Goal: Information Seeking & Learning: Learn about a topic

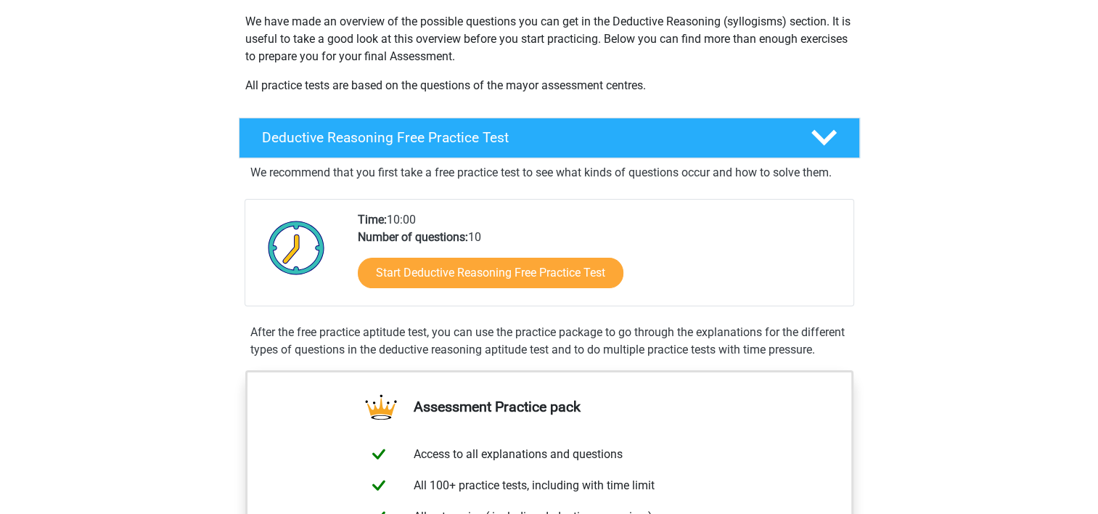
scroll to position [226, 0]
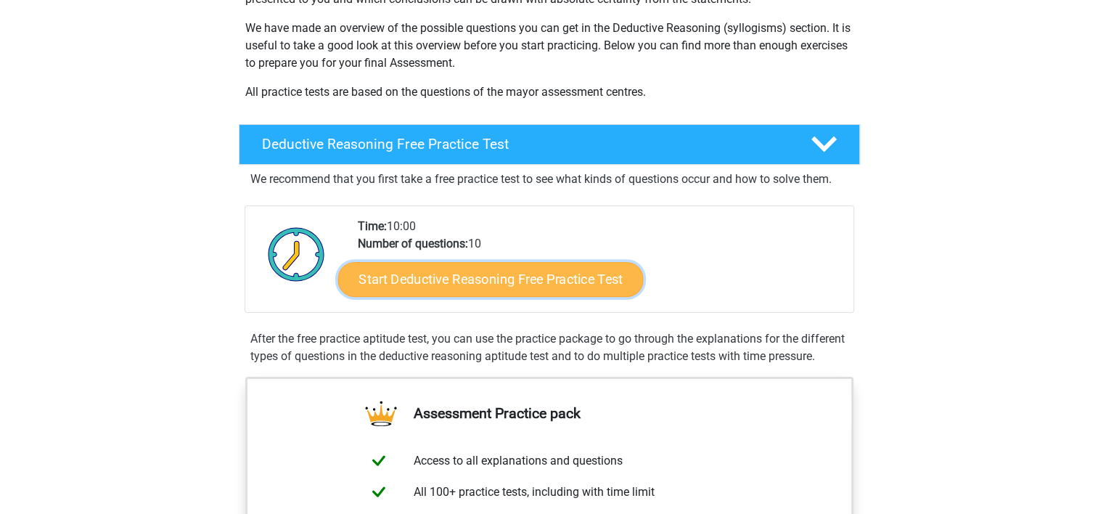
click at [602, 281] on link "Start Deductive Reasoning Free Practice Test" at bounding box center [491, 278] width 306 height 35
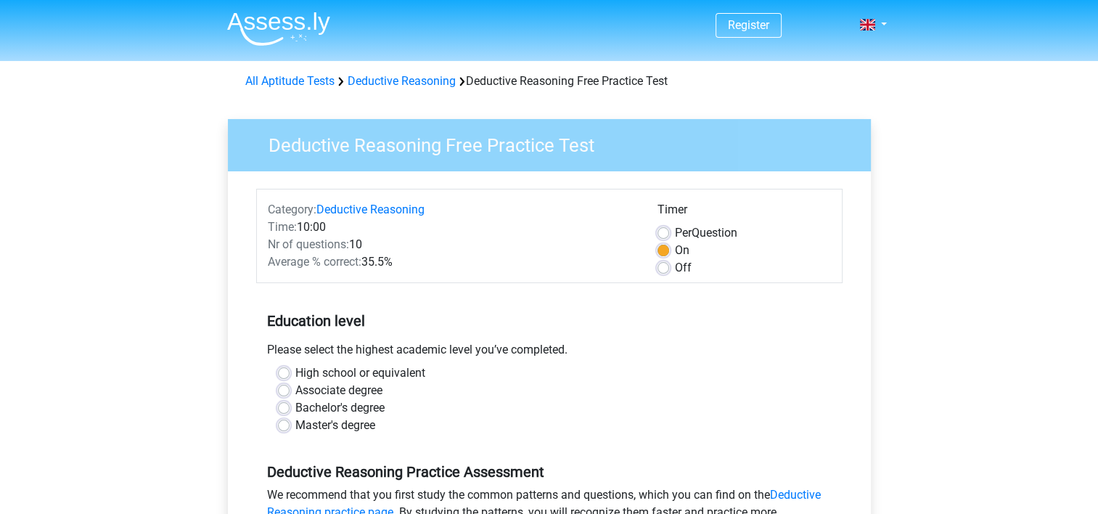
click at [360, 424] on label "Master's degree" at bounding box center [335, 425] width 80 height 17
click at [290, 424] on input "Master's degree" at bounding box center [284, 424] width 12 height 15
radio input "true"
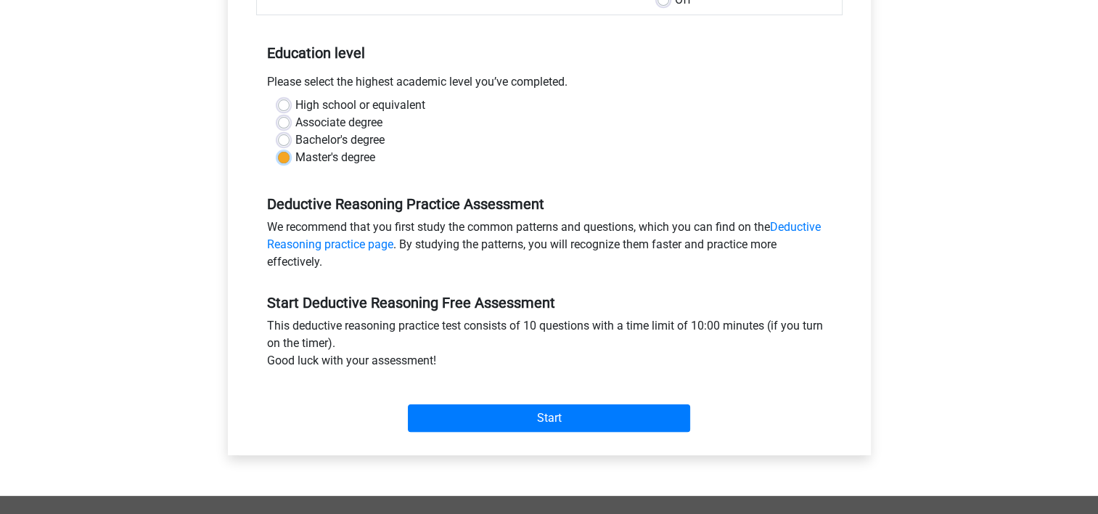
scroll to position [271, 0]
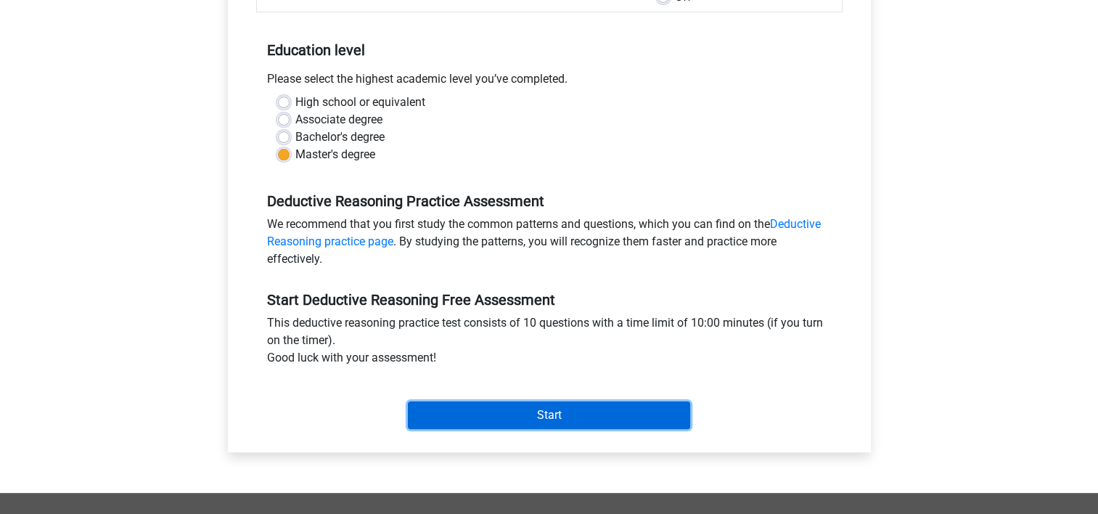
click at [575, 414] on input "Start" at bounding box center [549, 415] width 282 height 28
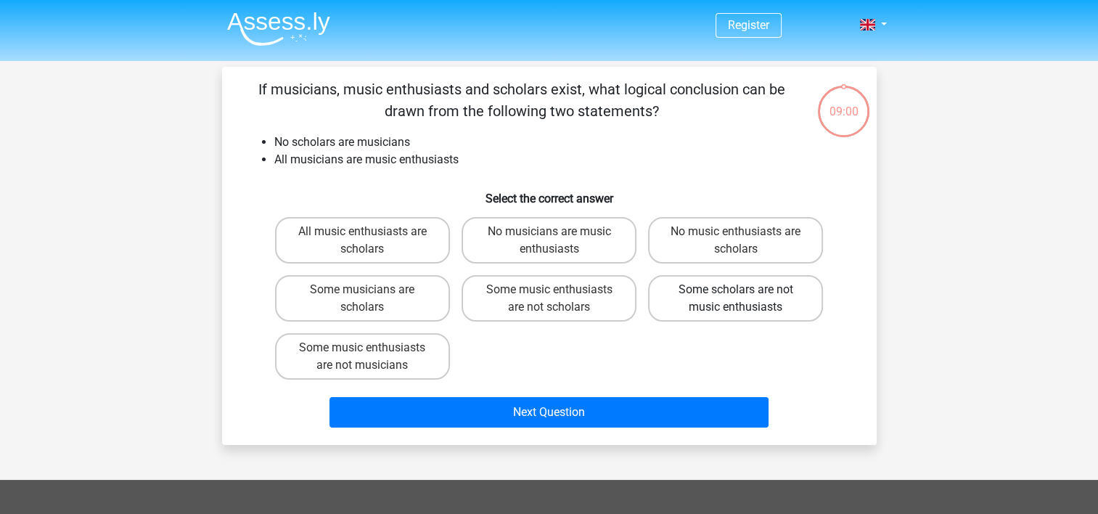
click at [693, 284] on label "Some scholars are not music enthusiasts" at bounding box center [735, 298] width 175 height 46
click at [736, 290] on input "Some scholars are not music enthusiasts" at bounding box center [740, 294] width 9 height 9
radio input "true"
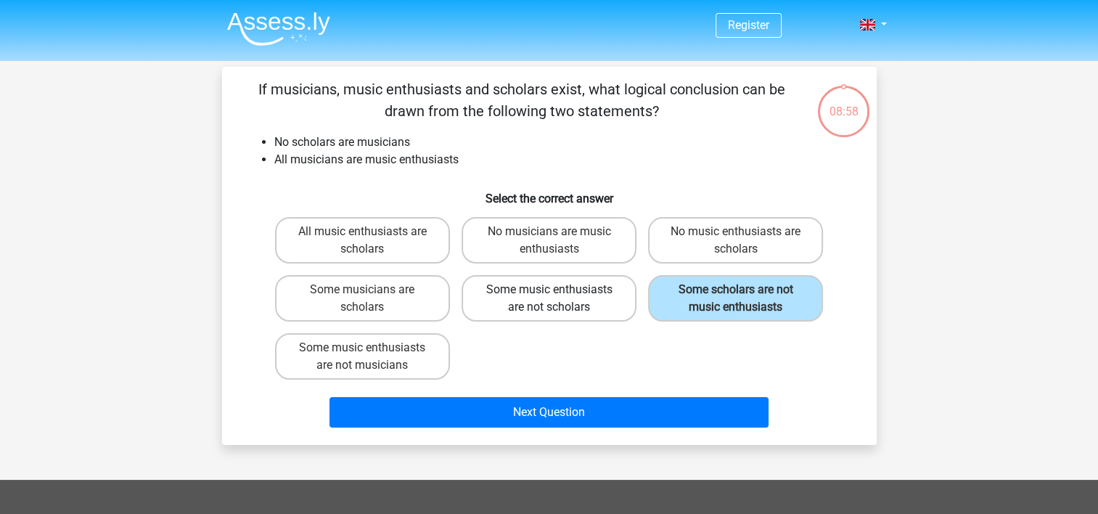
click at [584, 308] on label "Some music enthusiasts are not scholars" at bounding box center [549, 298] width 175 height 46
click at [558, 299] on input "Some music enthusiasts are not scholars" at bounding box center [553, 294] width 9 height 9
radio input "true"
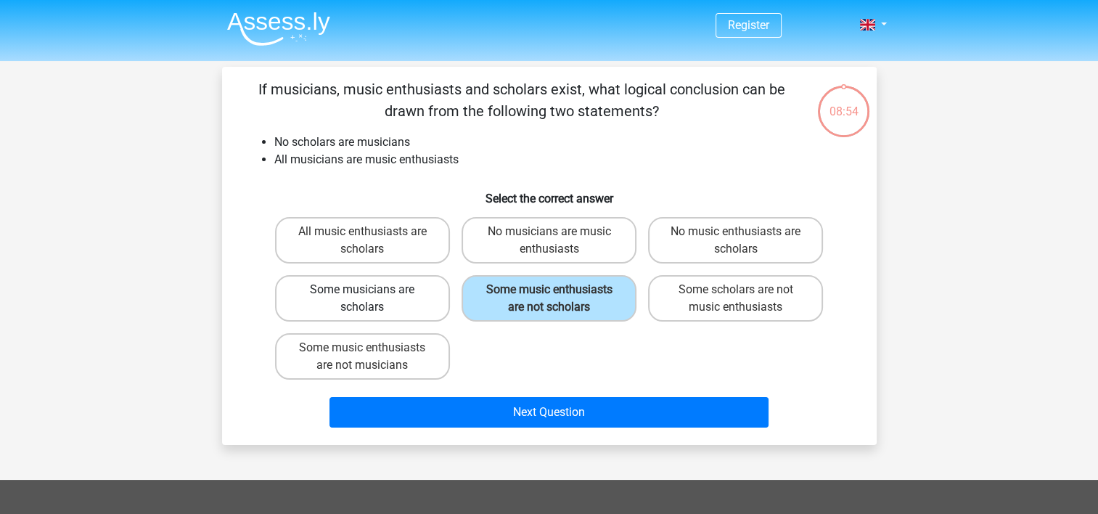
click at [409, 305] on label "Some musicians are scholars" at bounding box center [362, 298] width 175 height 46
click at [372, 299] on input "Some musicians are scholars" at bounding box center [366, 294] width 9 height 9
radio input "true"
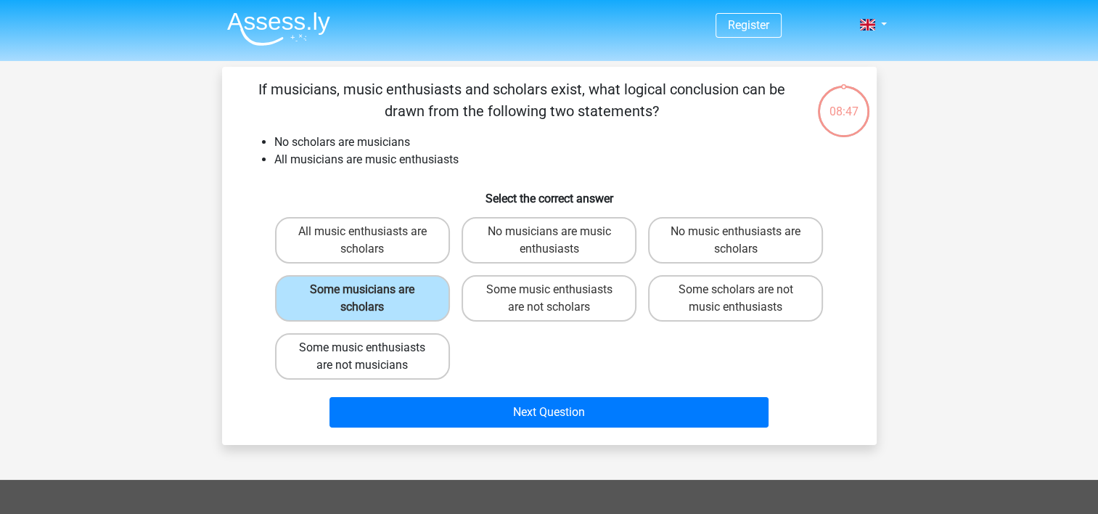
click at [389, 360] on label "Some music enthusiasts are not musicians" at bounding box center [362, 356] width 175 height 46
click at [372, 357] on input "Some music enthusiasts are not musicians" at bounding box center [366, 352] width 9 height 9
radio input "true"
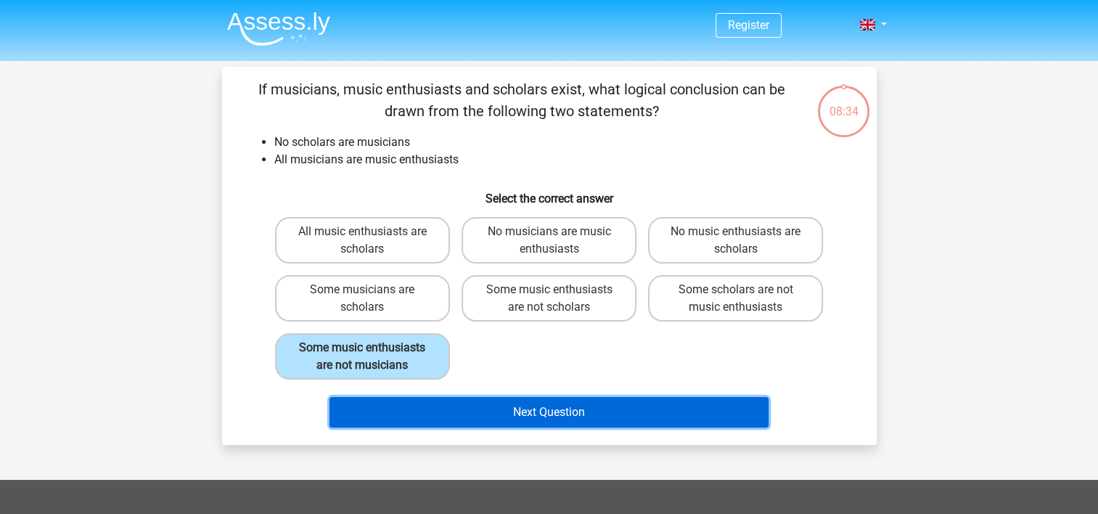
click at [555, 417] on button "Next Question" at bounding box center [549, 412] width 439 height 30
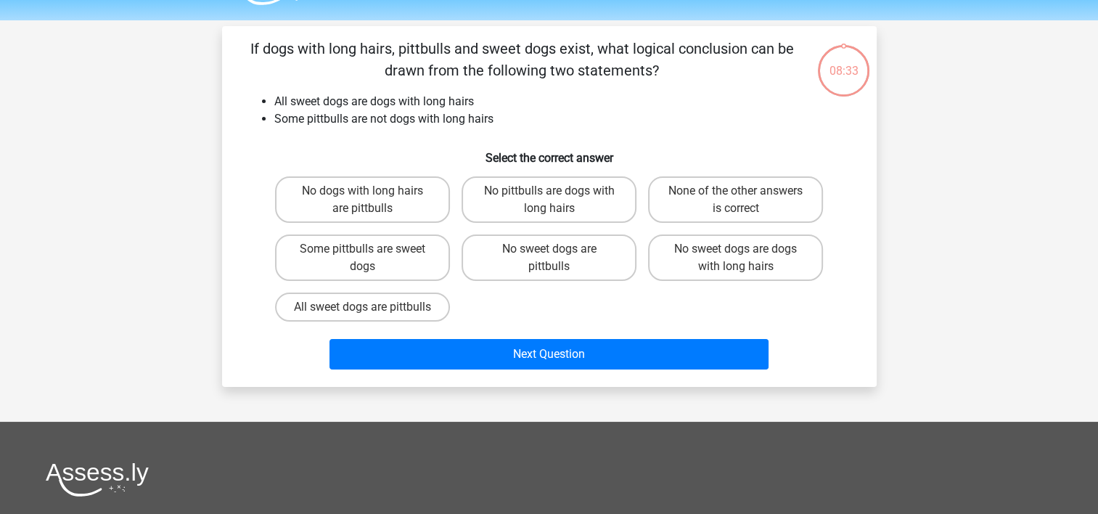
scroll to position [67, 0]
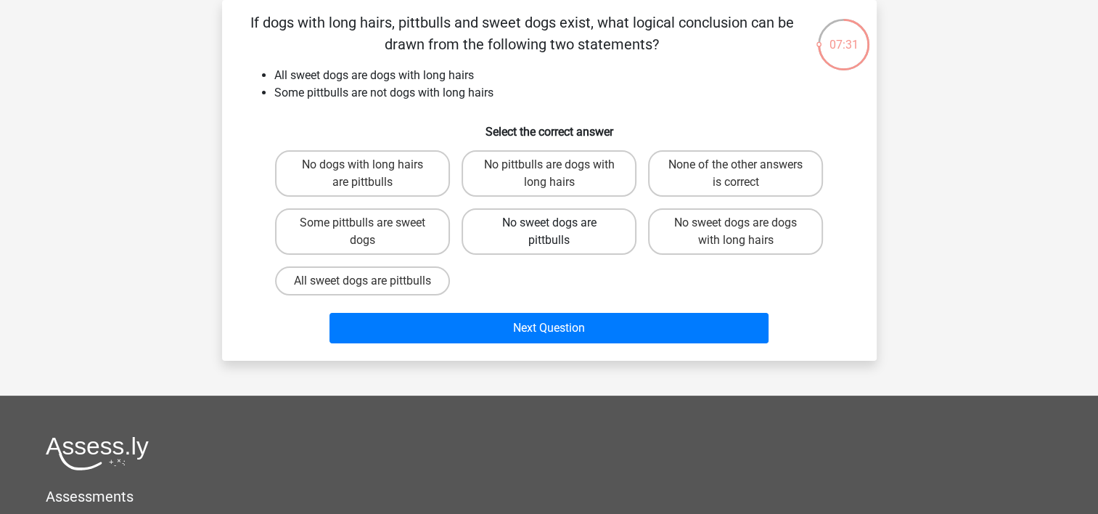
click at [518, 241] on label "No sweet dogs are pittbulls" at bounding box center [549, 231] width 175 height 46
click at [549, 232] on input "No sweet dogs are pittbulls" at bounding box center [553, 227] width 9 height 9
radio input "true"
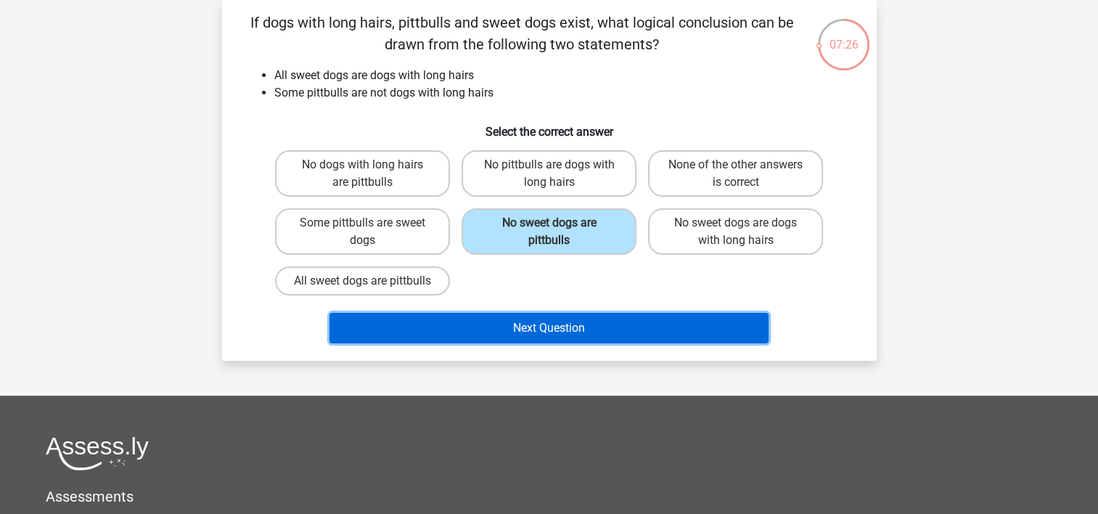
click at [536, 343] on button "Next Question" at bounding box center [549, 328] width 439 height 30
